Goal: Transaction & Acquisition: Purchase product/service

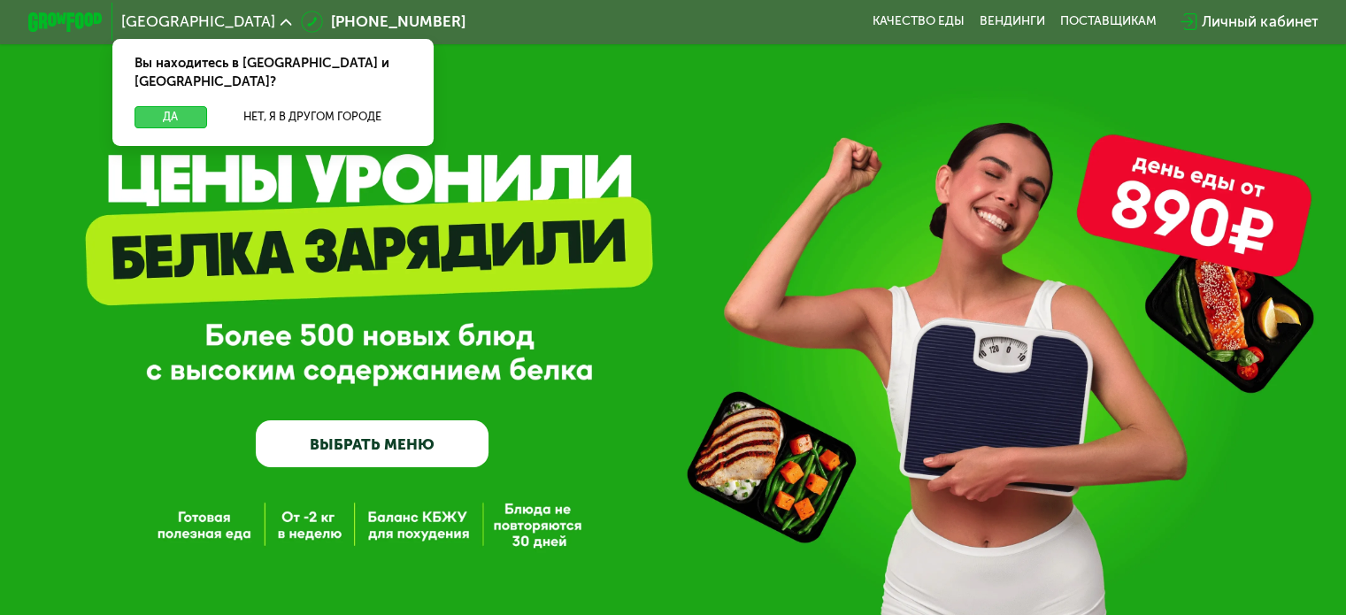
click at [194, 106] on button "Да" at bounding box center [171, 117] width 72 height 22
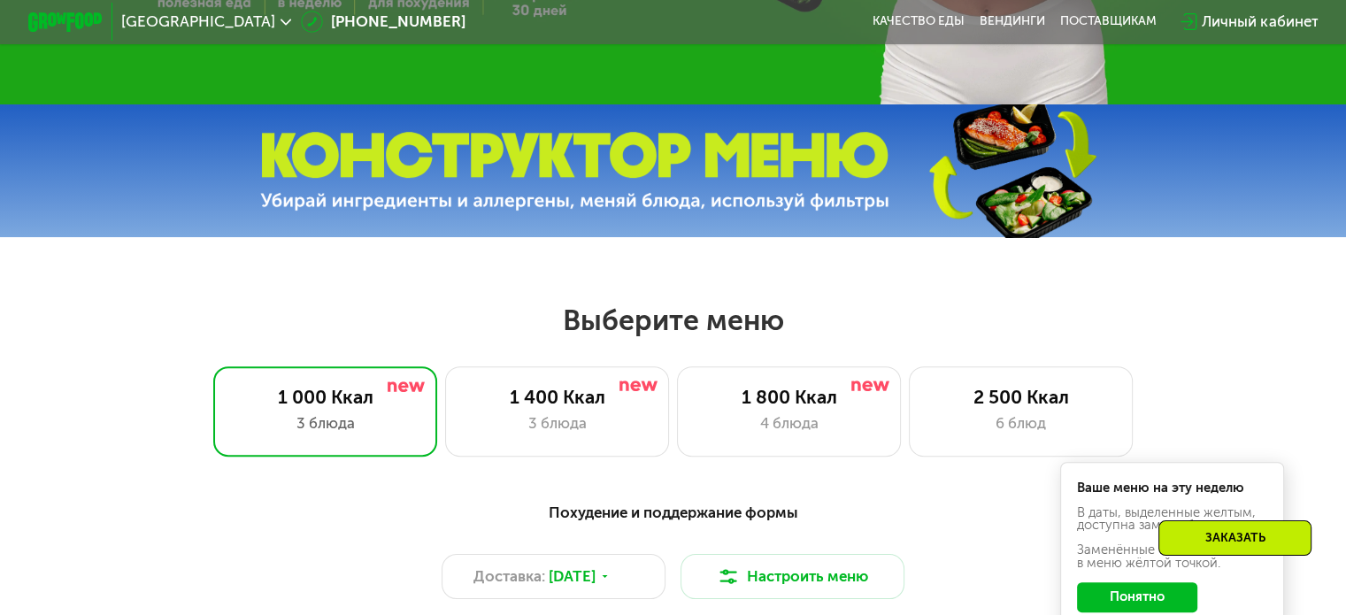
scroll to position [708, 0]
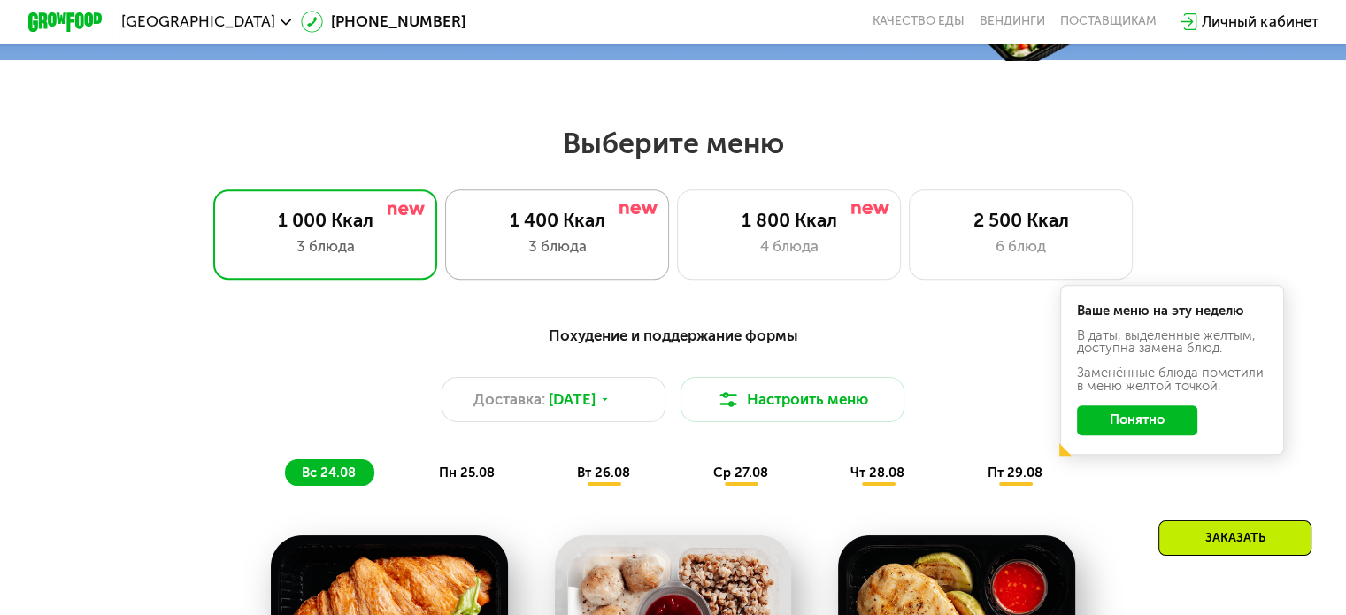
click at [565, 258] on div "3 блюда" at bounding box center [557, 246] width 185 height 22
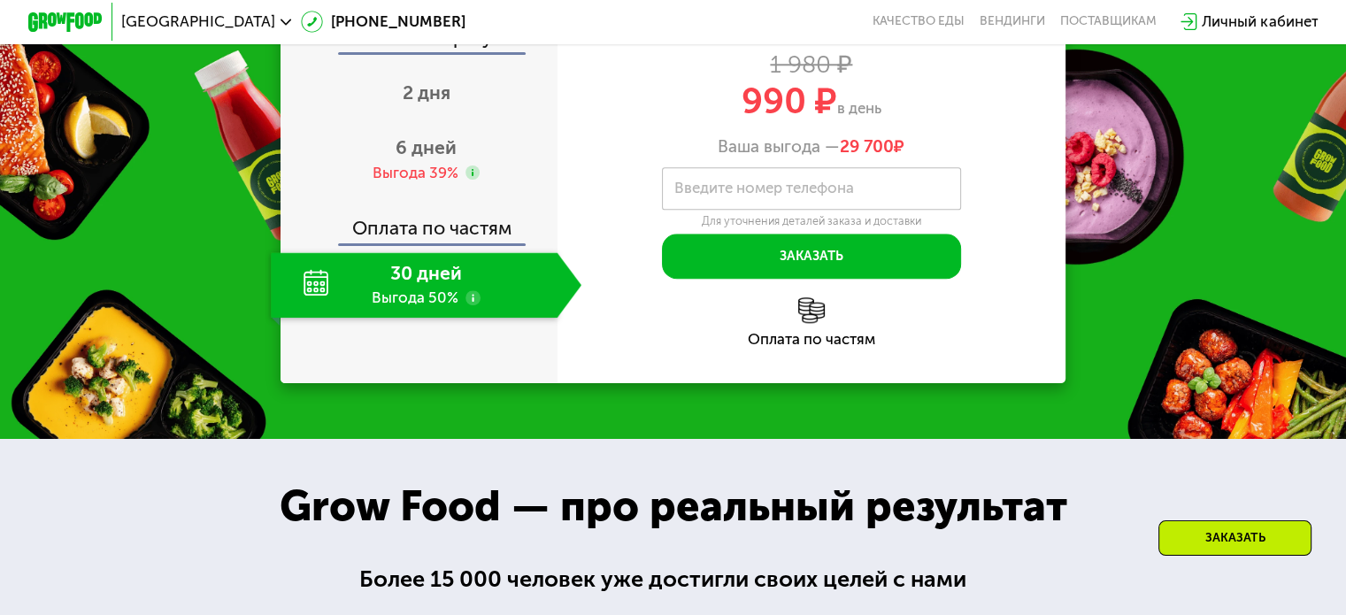
scroll to position [1948, 0]
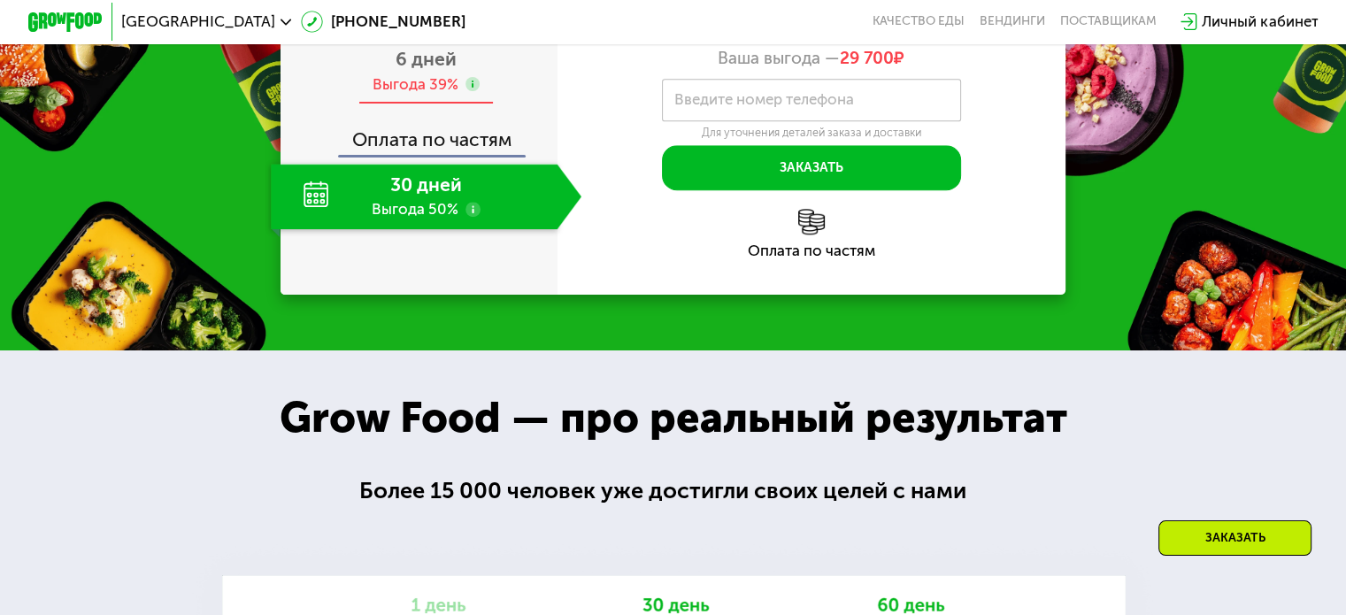
click at [459, 95] on div "Выгода 39%" at bounding box center [426, 84] width 108 height 20
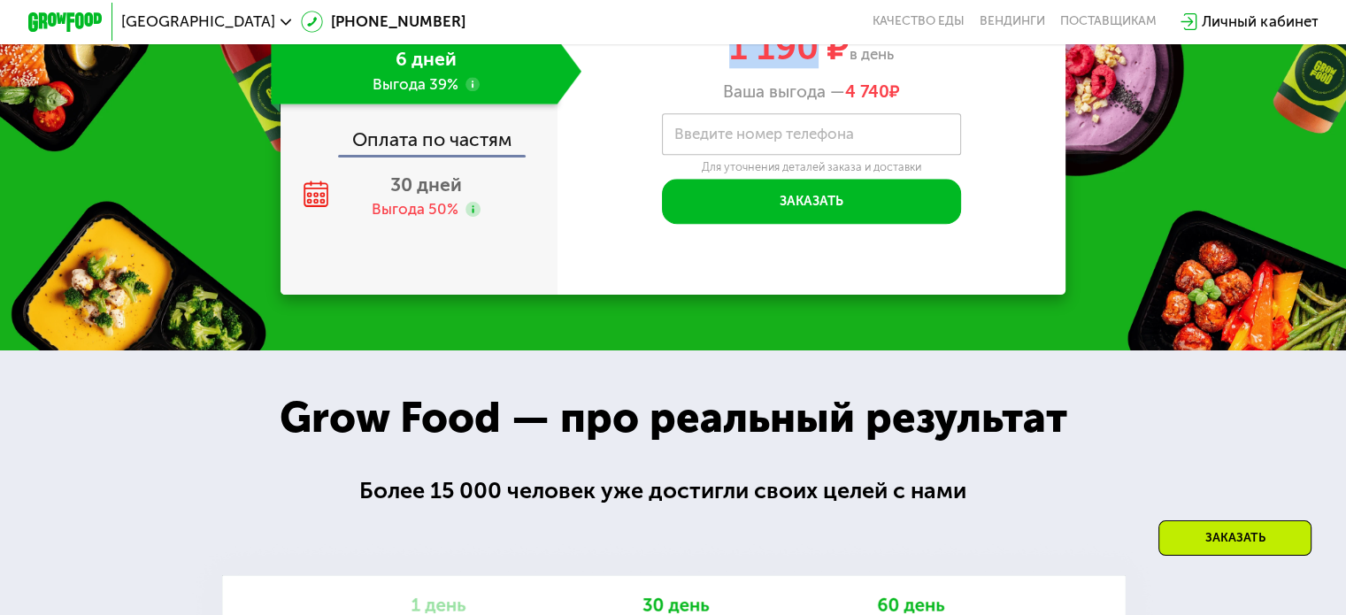
drag, startPoint x: 728, startPoint y: 207, endPoint x: 816, endPoint y: 204, distance: 88.6
click at [816, 68] on span "1 190 ₽" at bounding box center [789, 47] width 120 height 42
click at [832, 140] on label "Введите номер телефона" at bounding box center [765, 134] width 180 height 11
click at [832, 156] on input "Введите номер телефона" at bounding box center [811, 134] width 299 height 42
click at [870, 103] on div "Хочу похудеть Light [PHONE_NUMBER] ккал 1 980 ₽ 1 190 ₽ в день Ваша выгода — 4 …" at bounding box center [812, 24] width 509 height 158
